Goal: Task Accomplishment & Management: Use online tool/utility

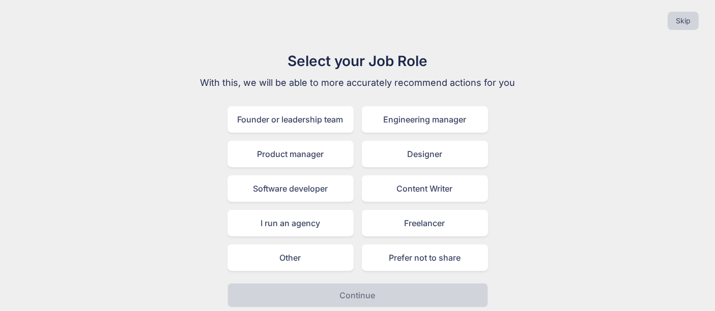
scroll to position [6, 0]
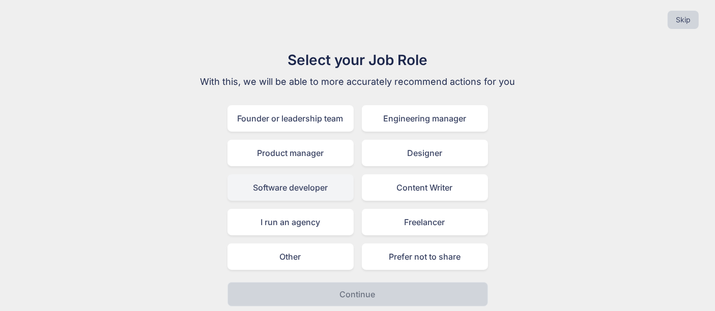
click at [313, 181] on div "Software developer" at bounding box center [290, 188] width 126 height 26
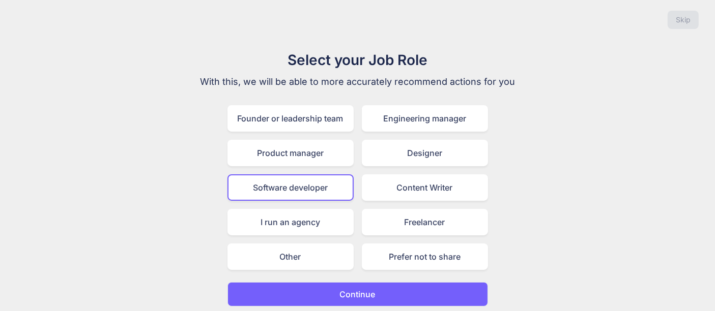
click at [354, 284] on button "Continue" at bounding box center [357, 294] width 261 height 24
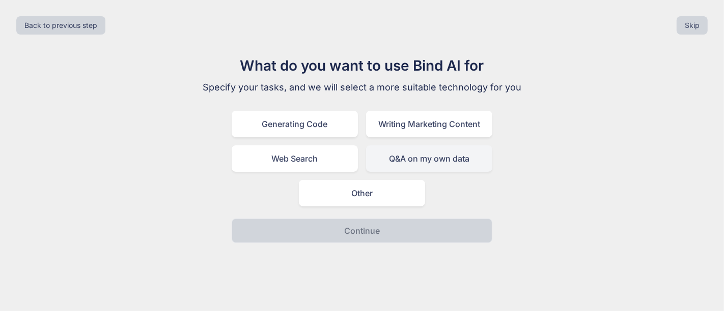
click at [404, 159] on div "Q&A on my own data" at bounding box center [429, 159] width 126 height 26
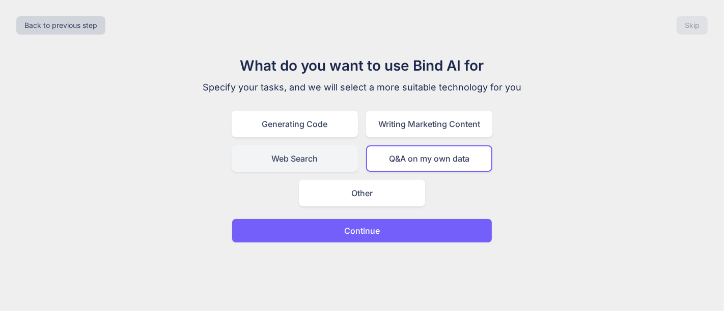
click at [322, 157] on div "Web Search" at bounding box center [295, 159] width 126 height 26
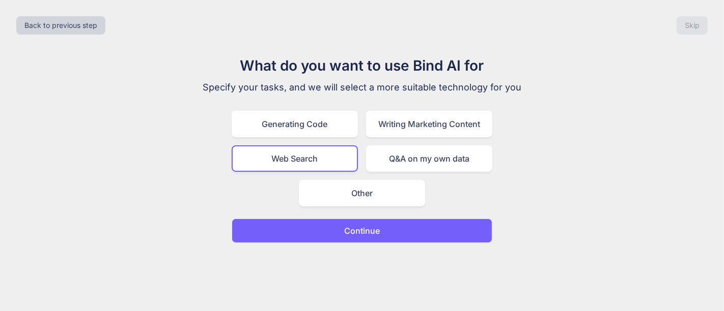
click at [378, 227] on p "Continue" at bounding box center [362, 231] width 36 height 12
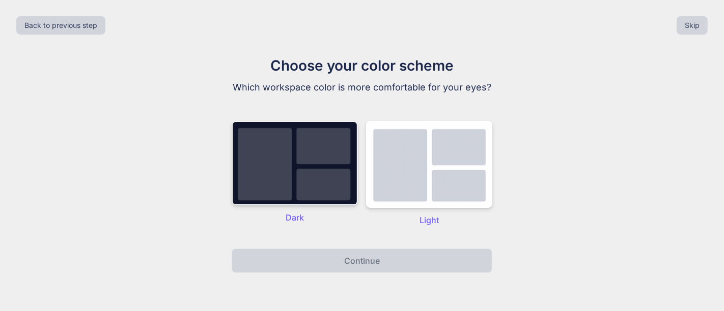
click at [308, 170] on img at bounding box center [295, 163] width 126 height 84
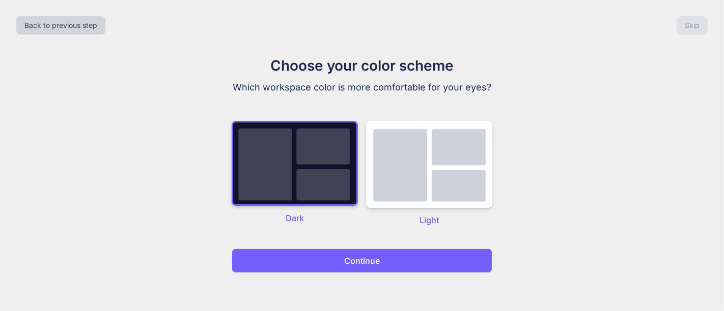
click at [357, 252] on button "Continue" at bounding box center [362, 261] width 261 height 24
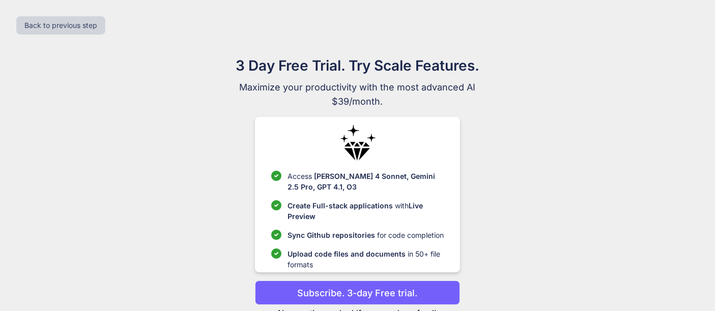
scroll to position [36, 0]
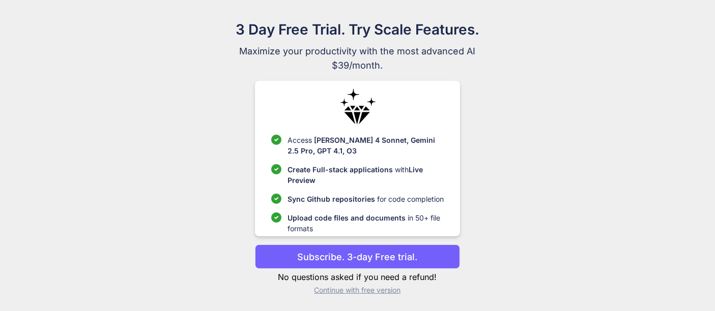
click at [334, 292] on p "Continue with free version" at bounding box center [357, 290] width 205 height 10
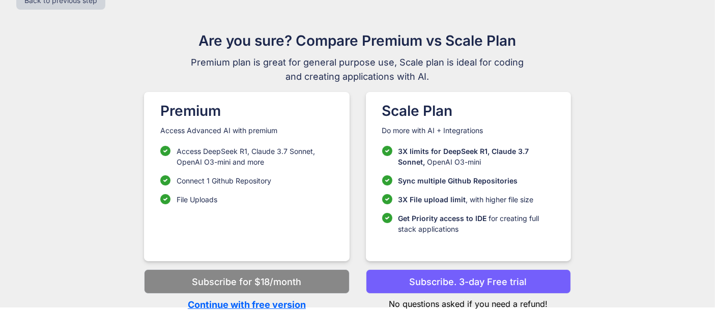
click at [254, 302] on p "Continue with free version" at bounding box center [246, 305] width 205 height 14
